Goal: Navigation & Orientation: Find specific page/section

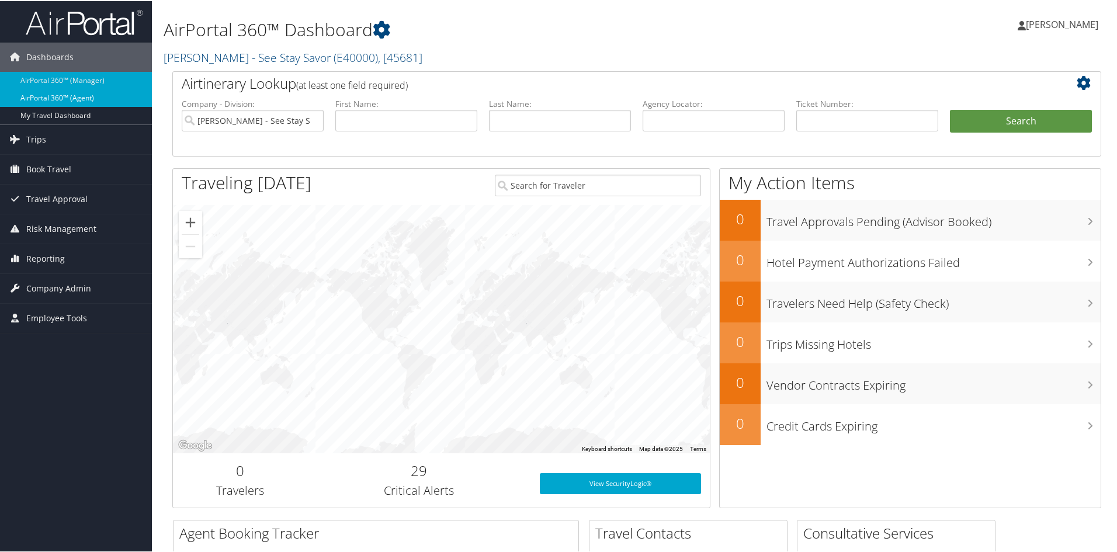
click at [54, 103] on link "AirPortal 360™ (Agent)" at bounding box center [76, 97] width 152 height 18
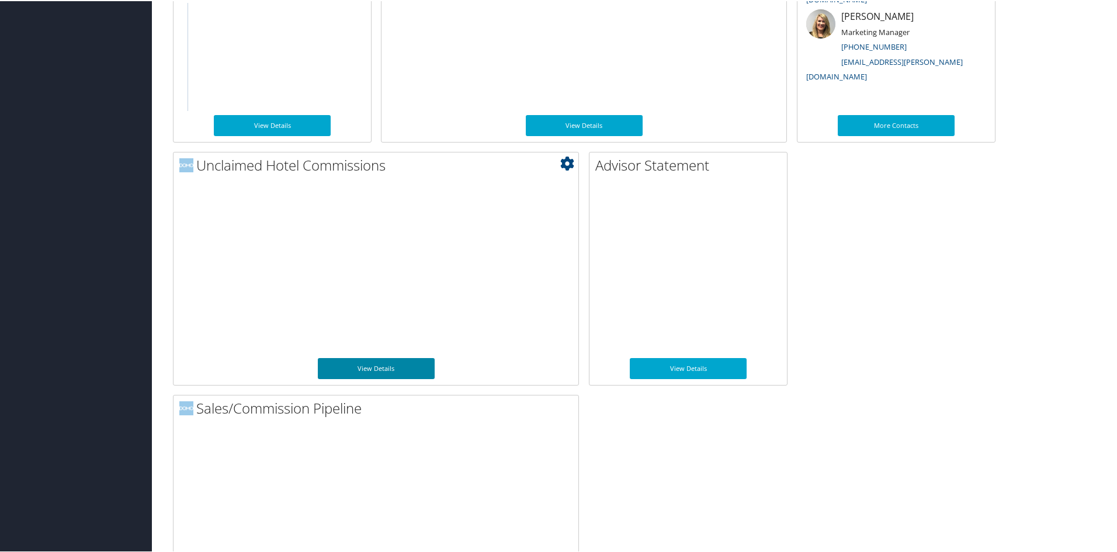
scroll to position [792, 0]
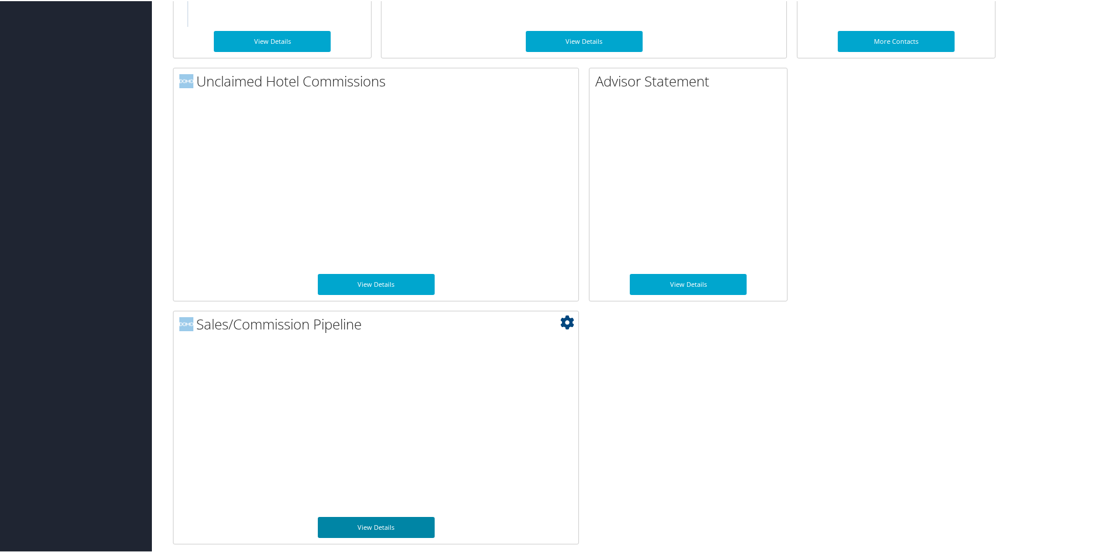
click at [395, 531] on link "View Details" at bounding box center [376, 526] width 117 height 21
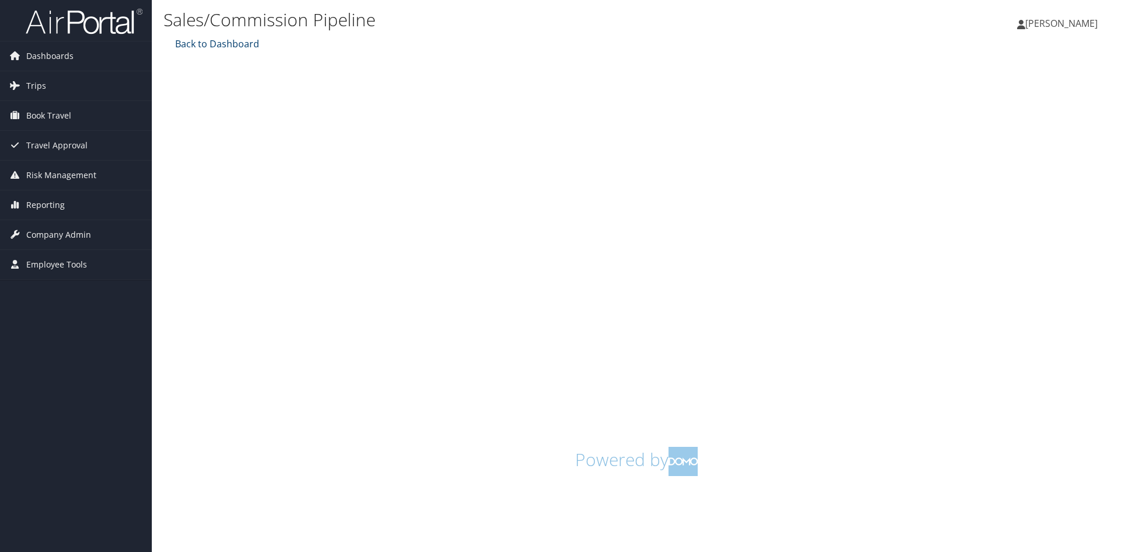
click at [189, 41] on link "Back to Dashboard" at bounding box center [215, 43] width 87 height 13
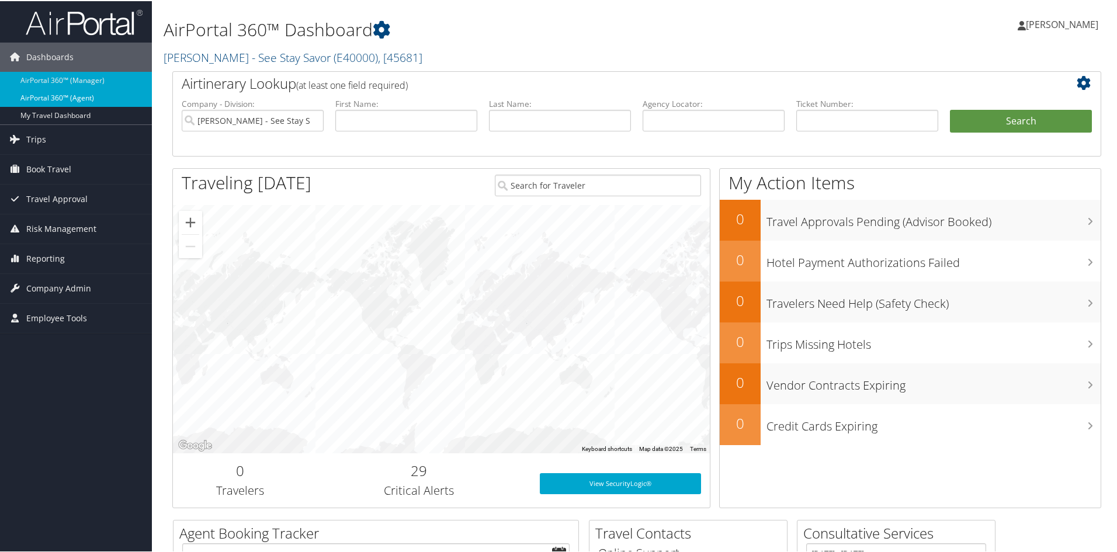
click at [111, 104] on link "AirPortal 360™ (Agent)" at bounding box center [76, 97] width 152 height 18
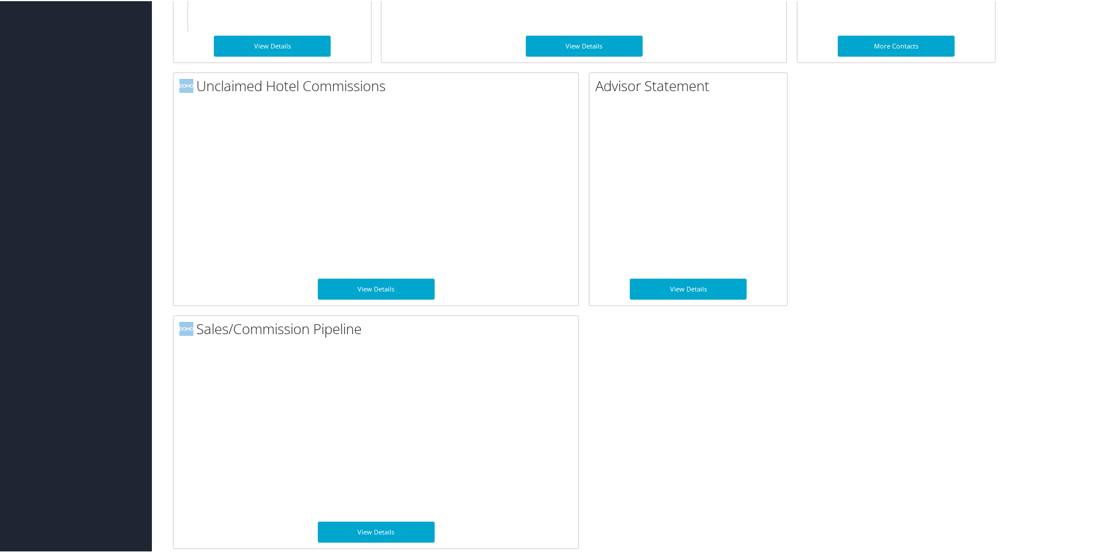
scroll to position [792, 0]
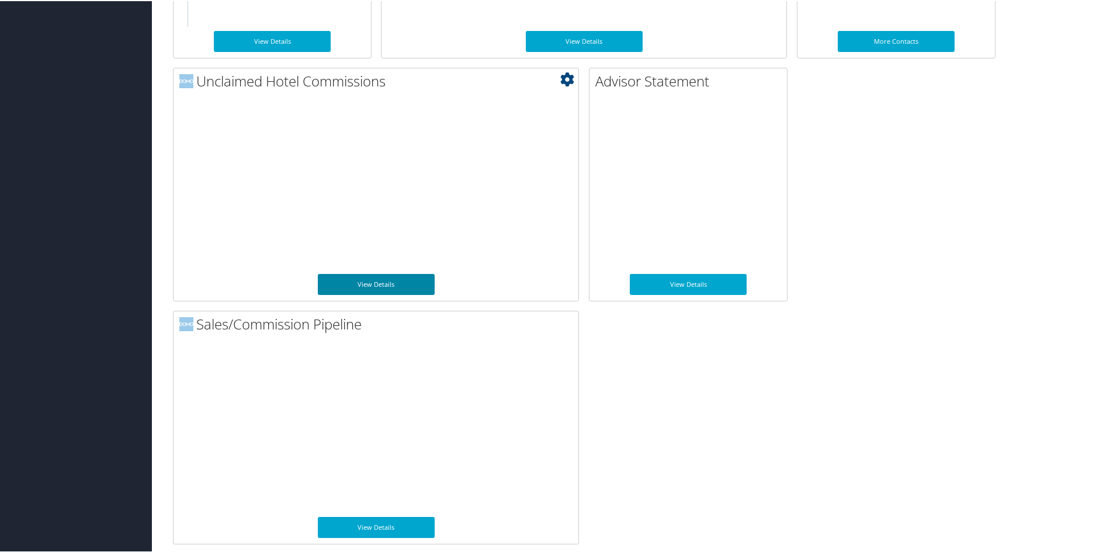
click at [368, 283] on link "View Details" at bounding box center [376, 283] width 117 height 21
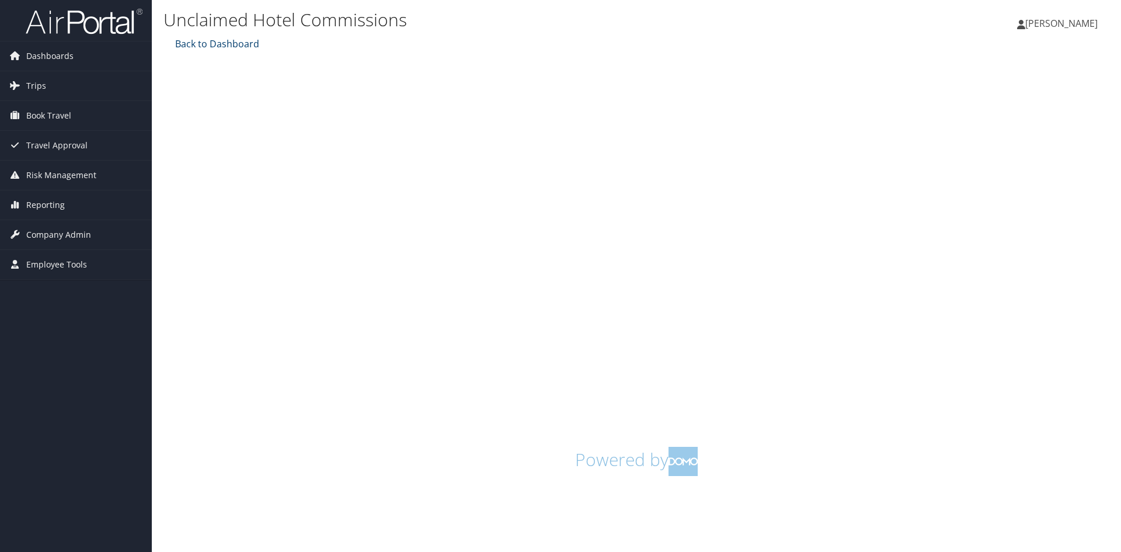
click at [220, 46] on link "Back to Dashboard" at bounding box center [215, 43] width 87 height 13
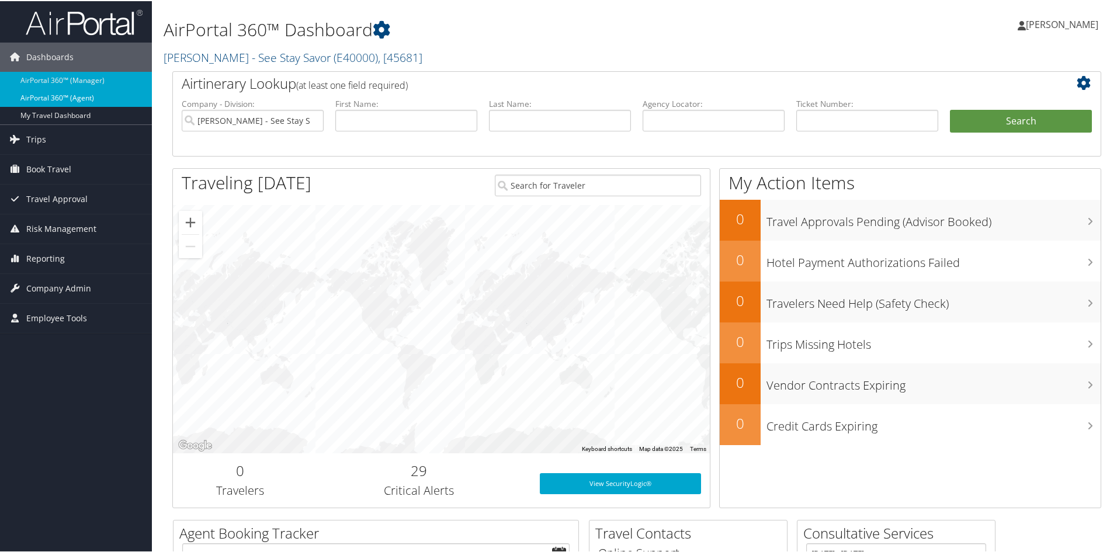
click at [80, 92] on link "AirPortal 360™ (Agent)" at bounding box center [76, 97] width 152 height 18
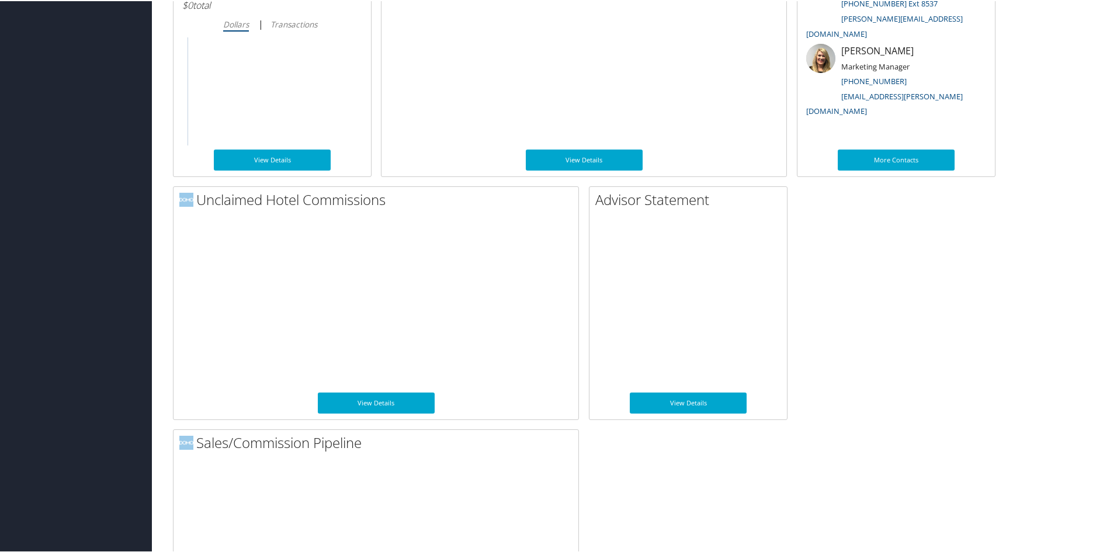
scroll to position [658, 0]
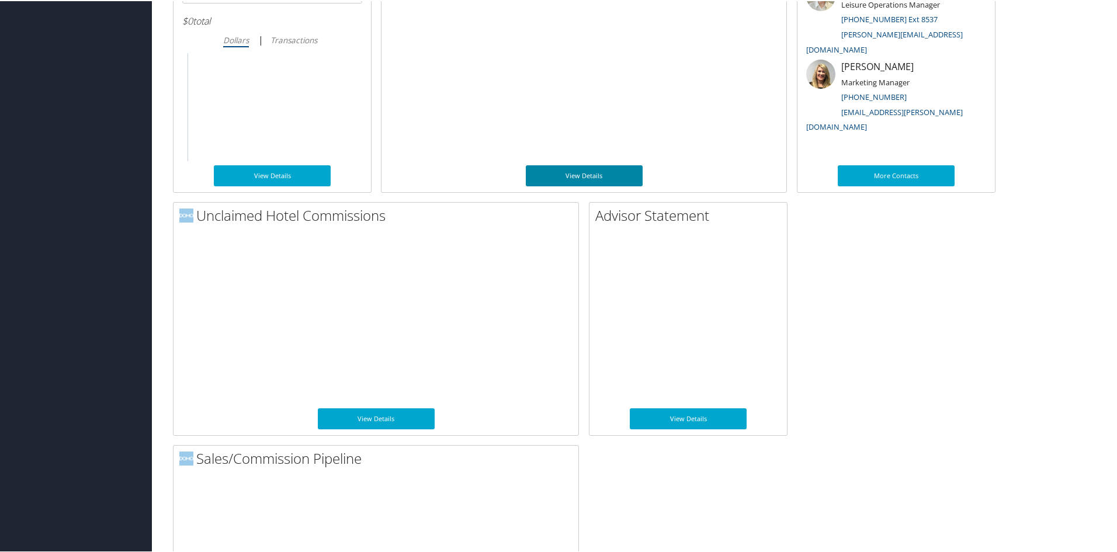
click at [565, 176] on link "View Details" at bounding box center [584, 174] width 117 height 21
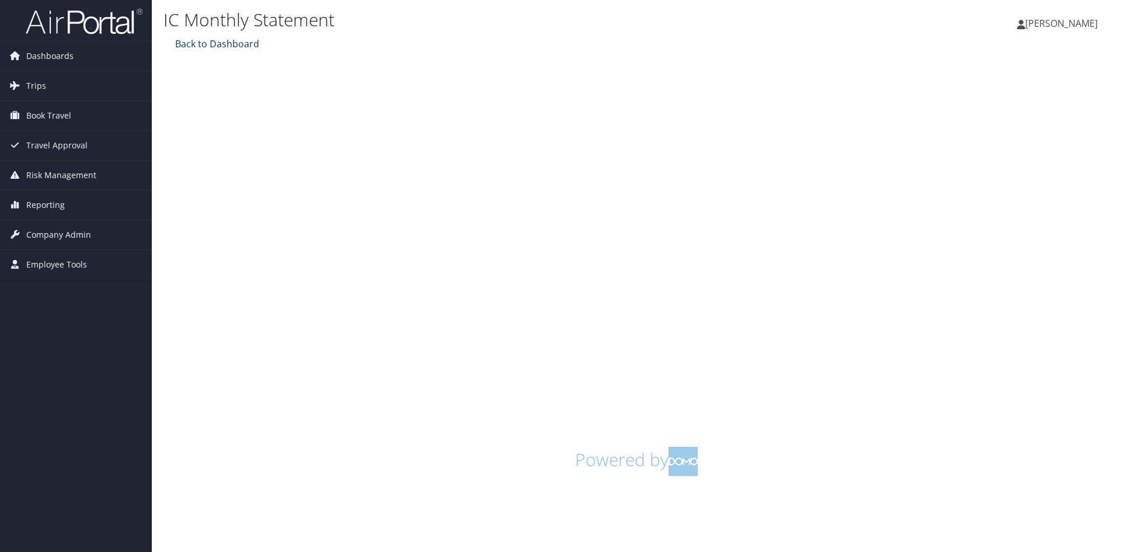
click at [217, 48] on link "Back to Dashboard" at bounding box center [215, 43] width 87 height 13
